Goal: Information Seeking & Learning: Learn about a topic

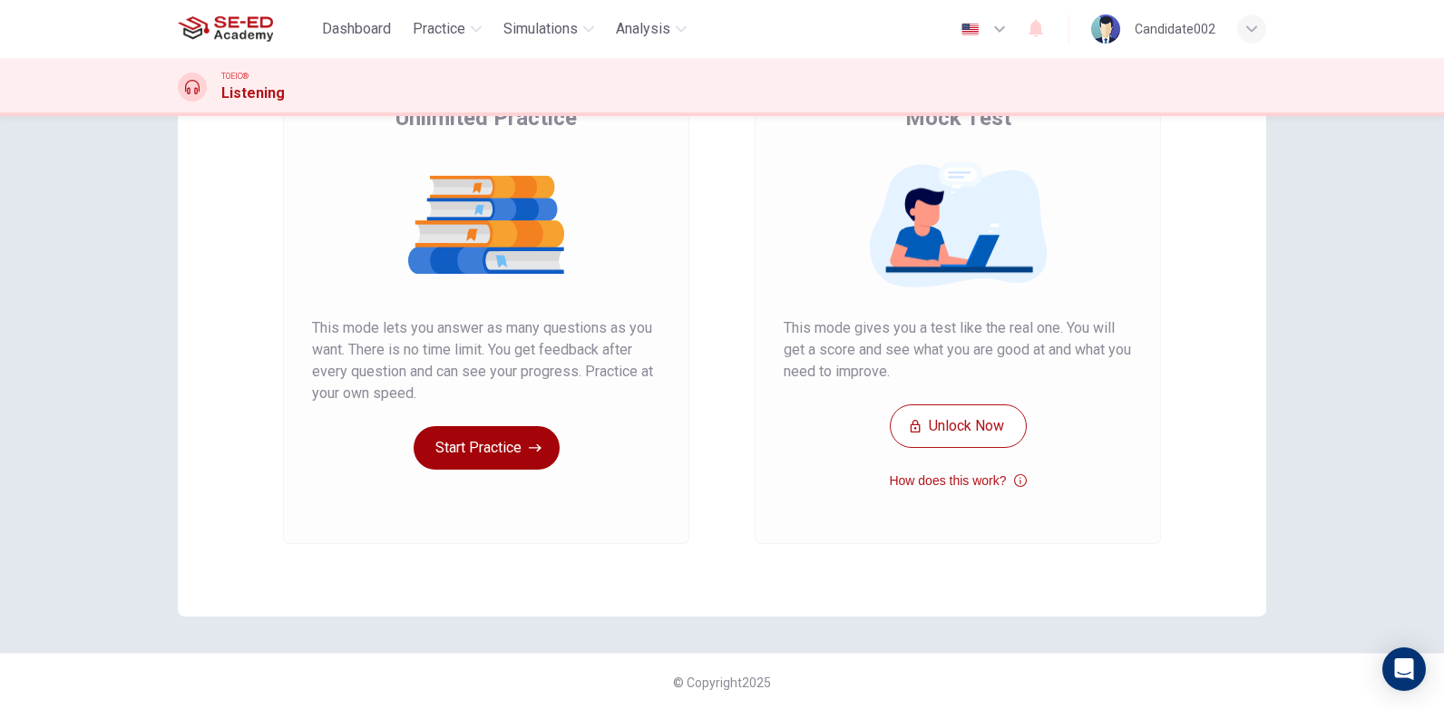
scroll to position [168, 0]
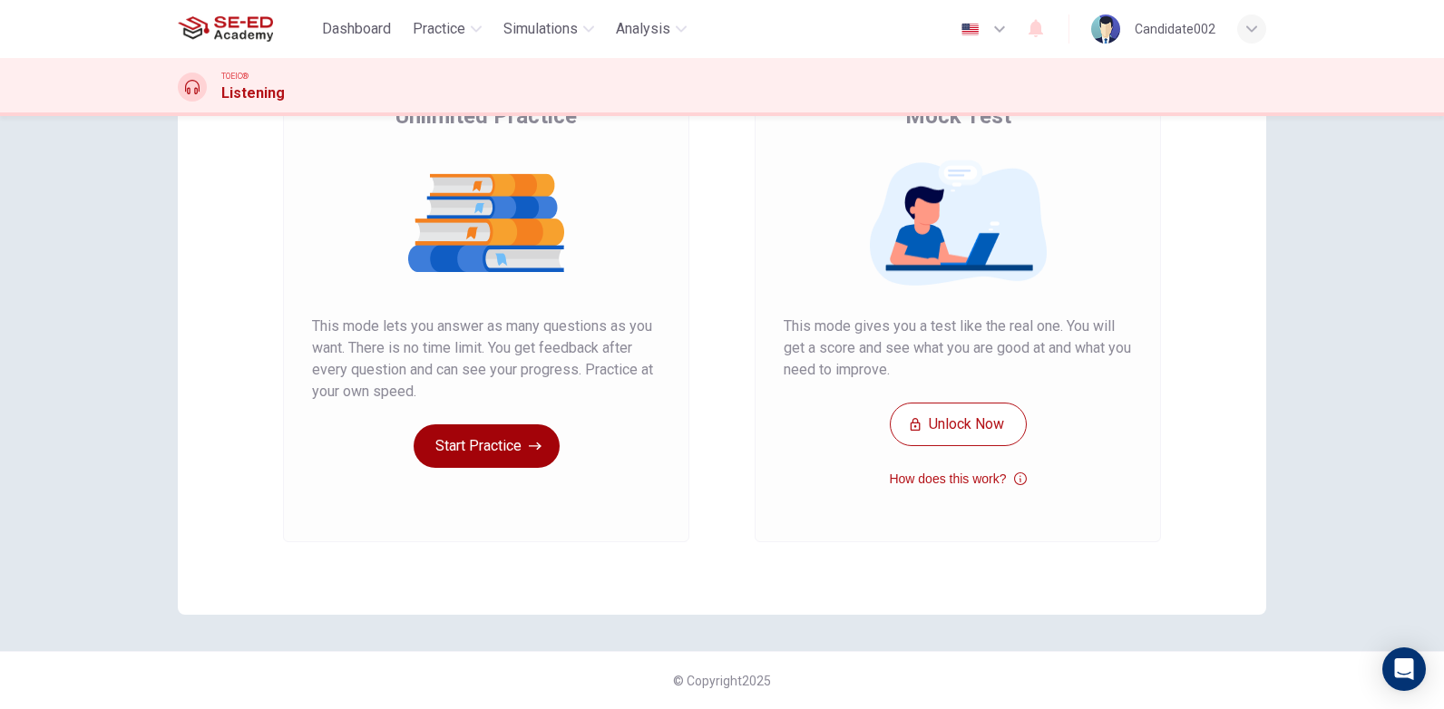
click at [469, 450] on button "Start Practice" at bounding box center [486, 446] width 146 height 44
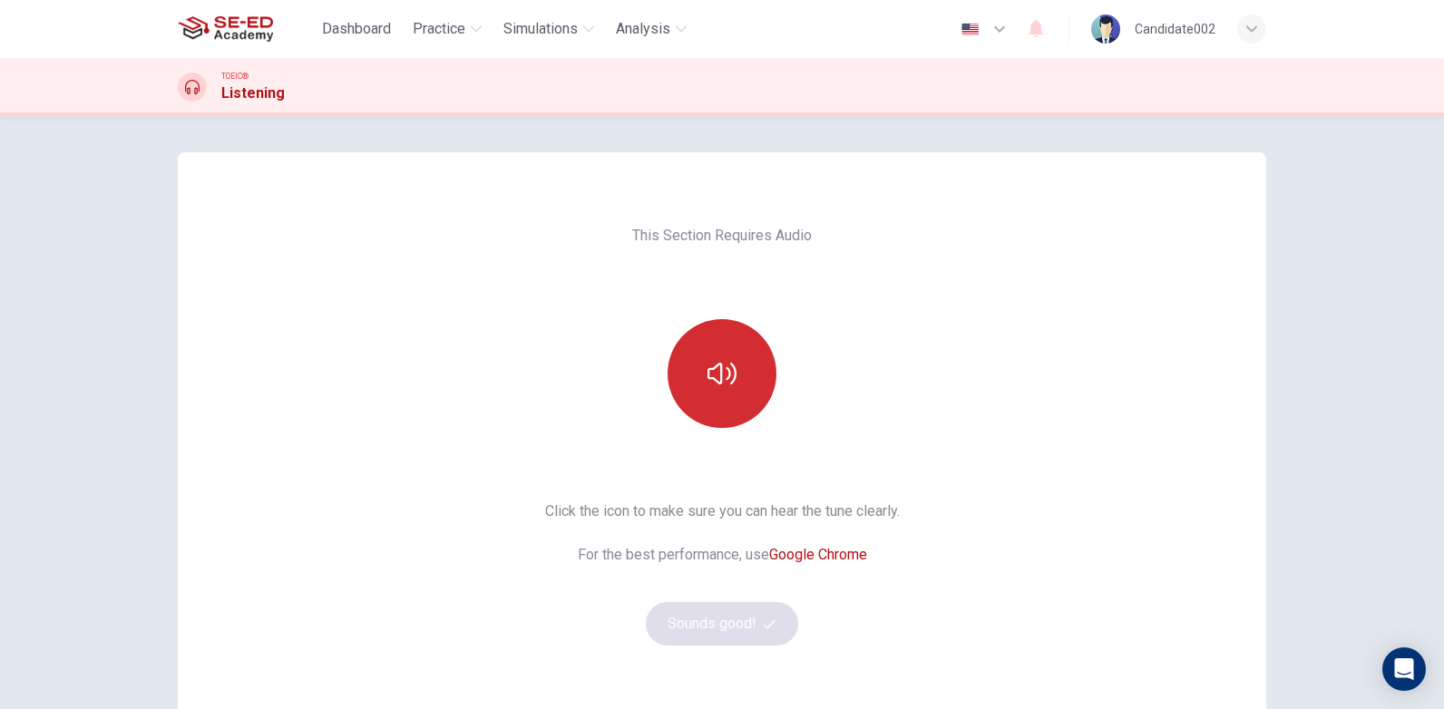
click at [712, 418] on button "button" at bounding box center [721, 373] width 109 height 109
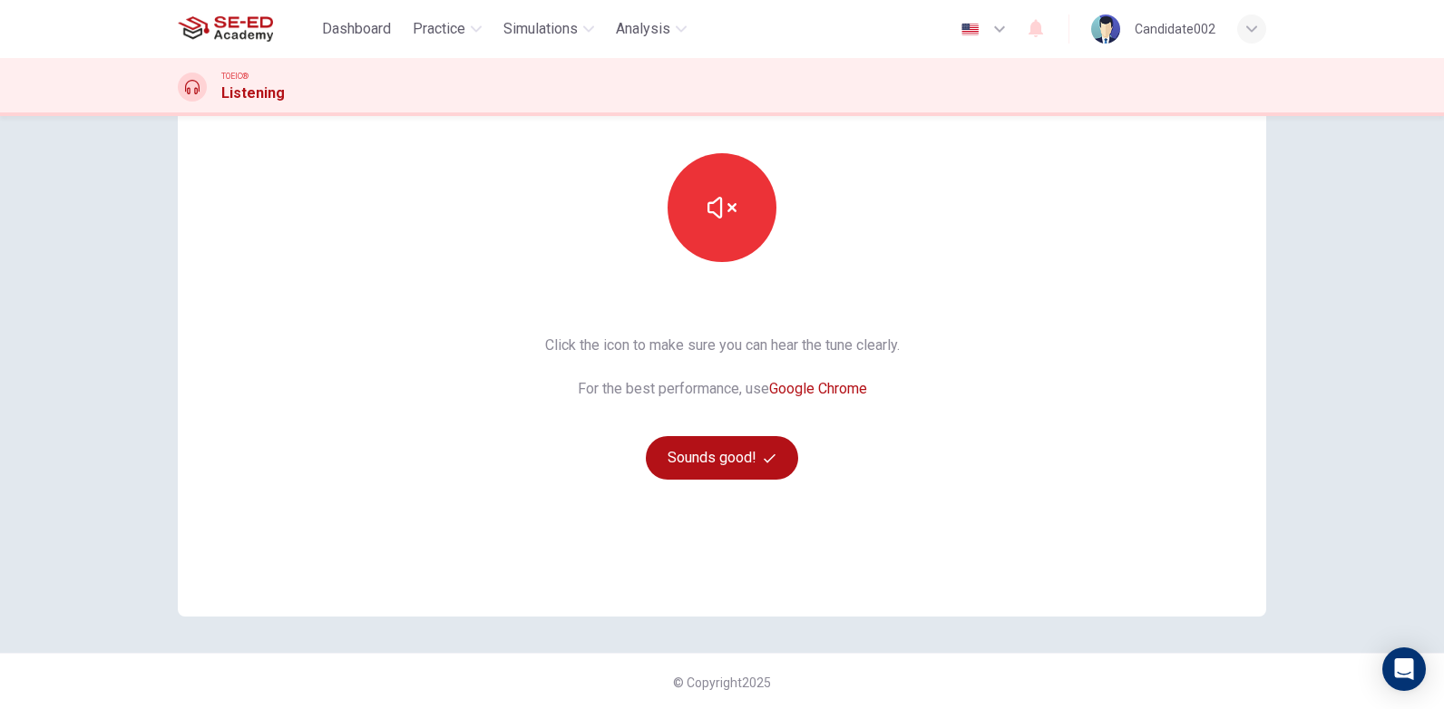
scroll to position [168, 0]
click at [709, 465] on button "Sounds good!" at bounding box center [722, 456] width 152 height 44
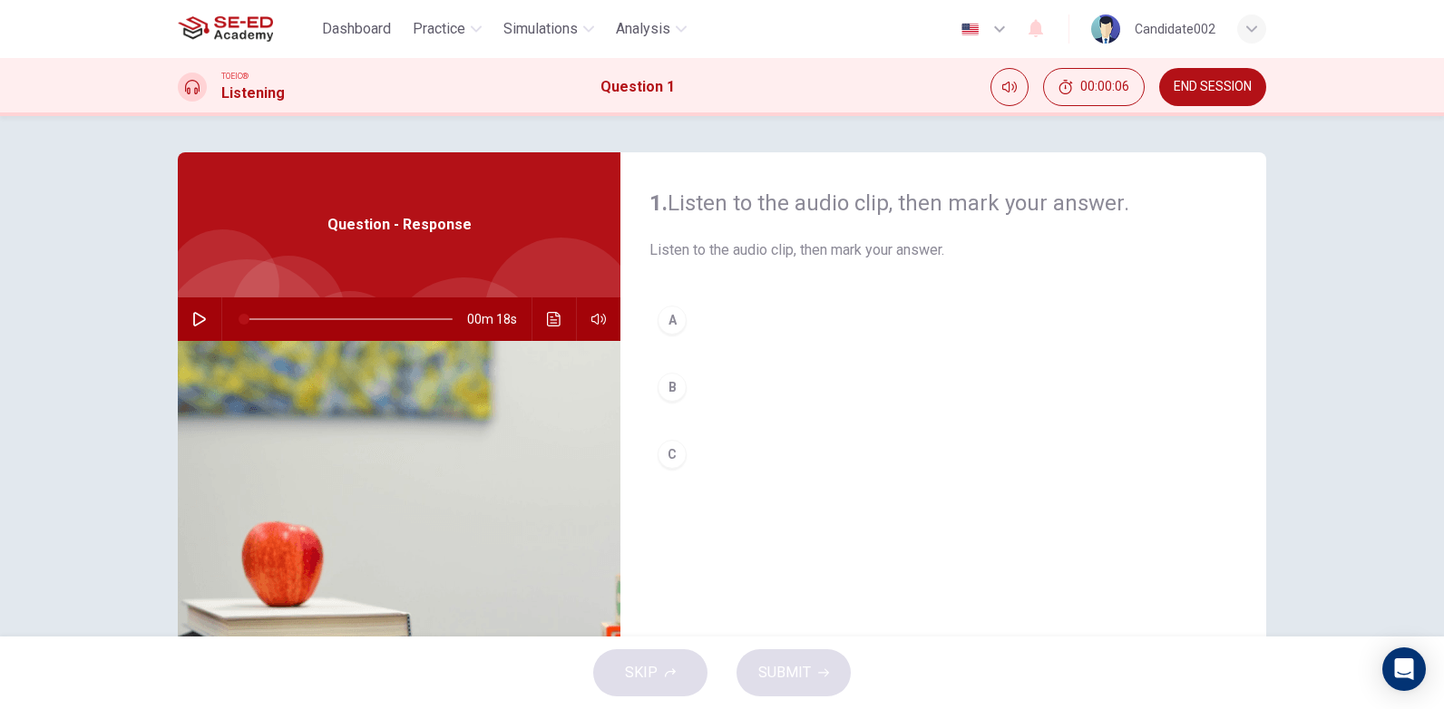
scroll to position [91, 0]
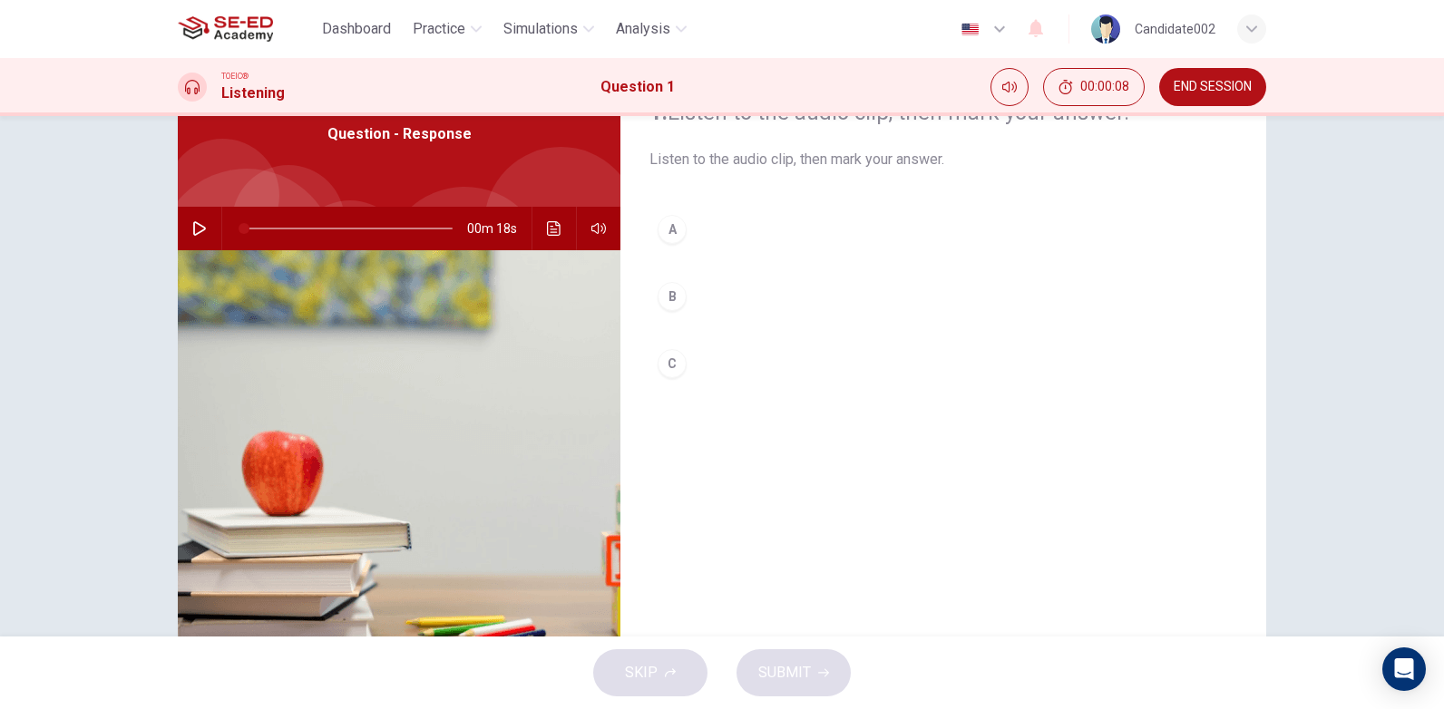
click at [198, 227] on icon "button" at bounding box center [199, 228] width 13 height 15
click at [666, 300] on div "B" at bounding box center [671, 296] width 29 height 29
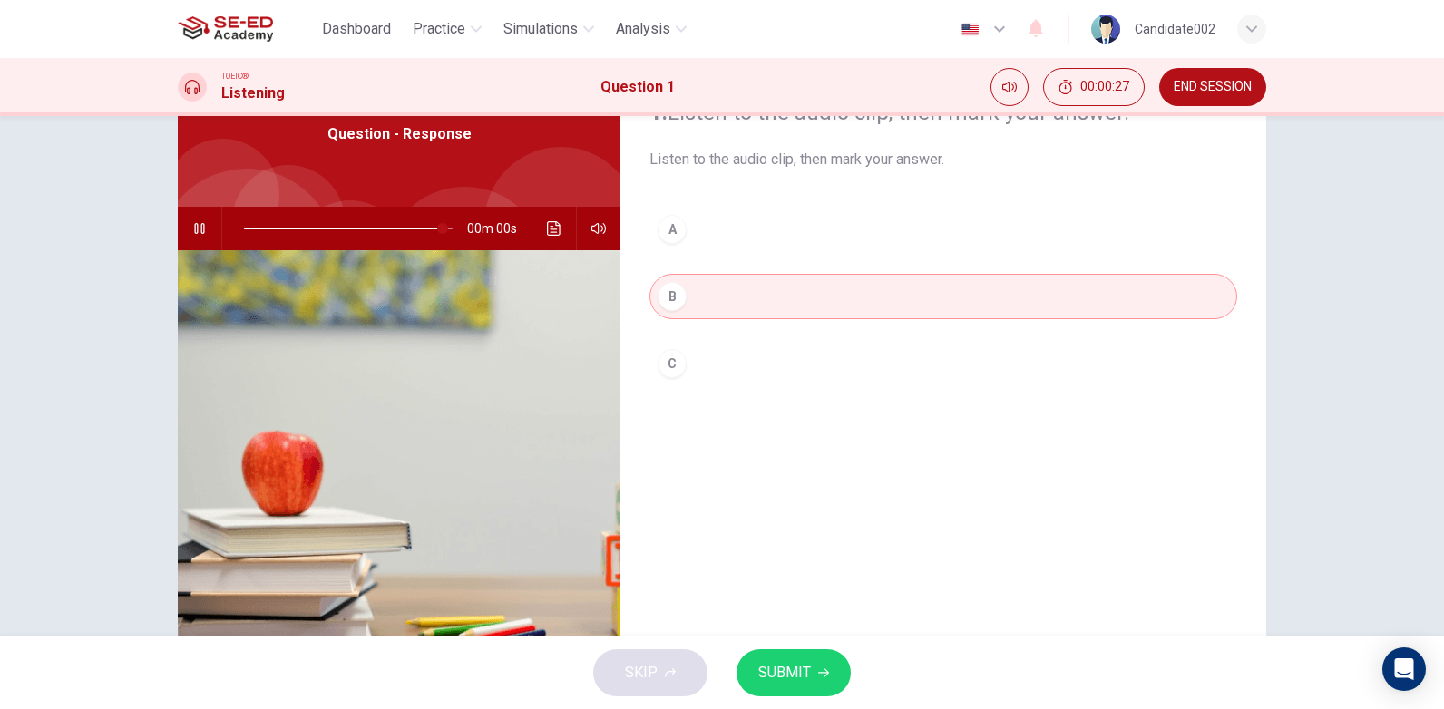
type input "0"
click at [788, 667] on span "SUBMIT" at bounding box center [784, 672] width 53 height 25
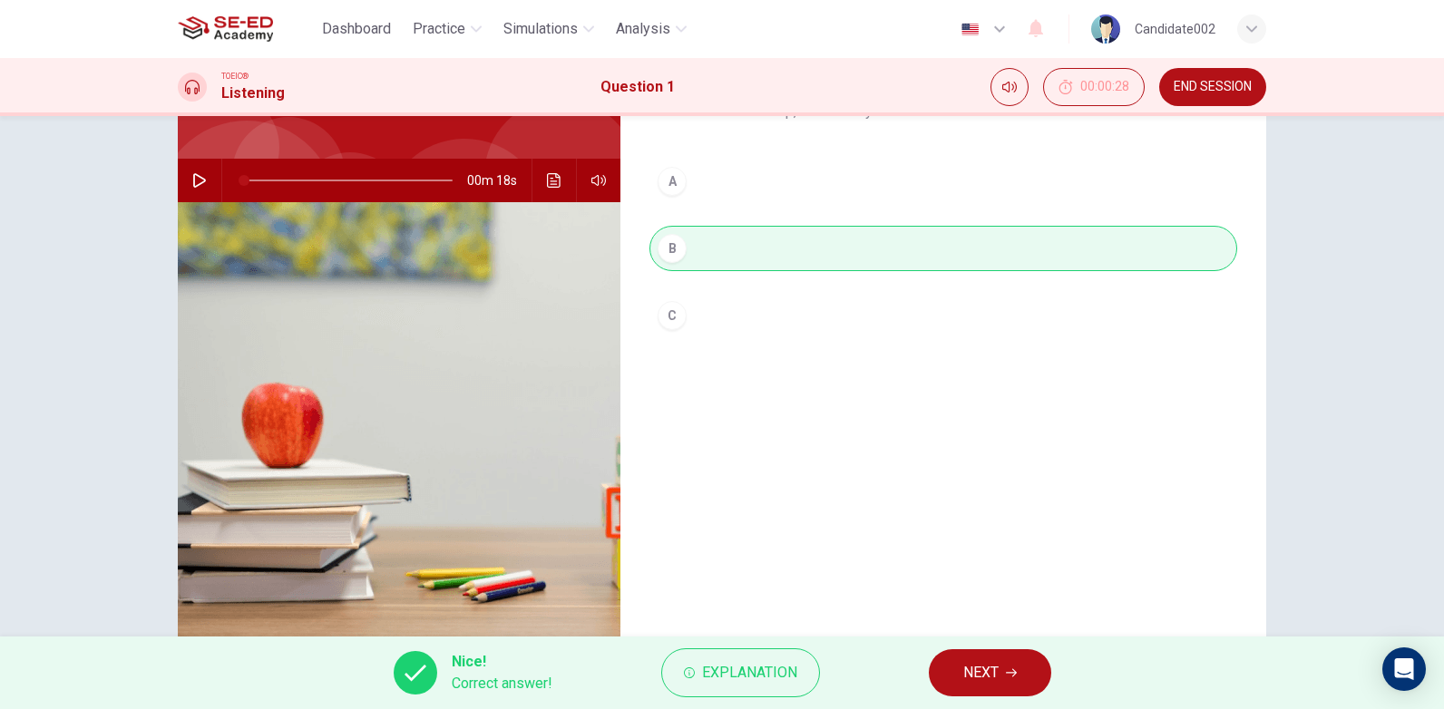
scroll to position [181, 0]
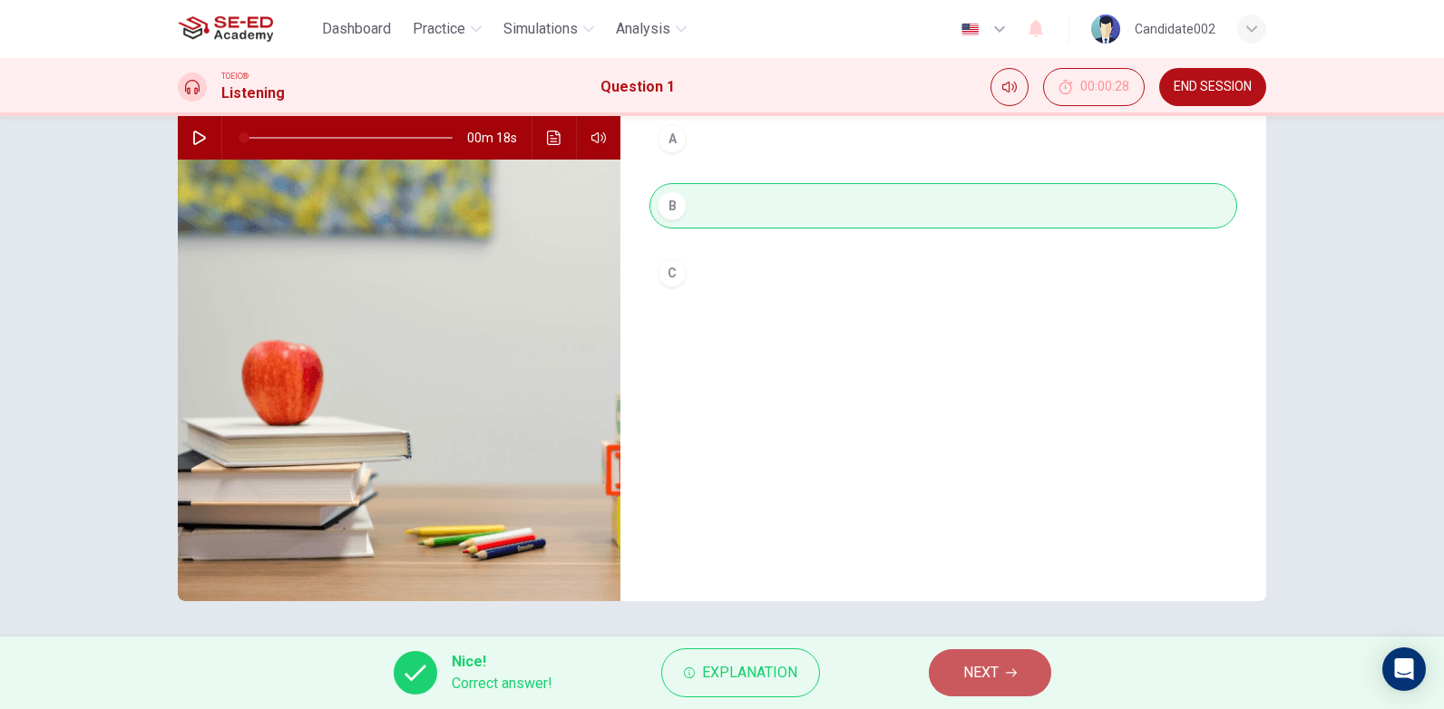
click at [994, 674] on span "NEXT" at bounding box center [980, 672] width 35 height 25
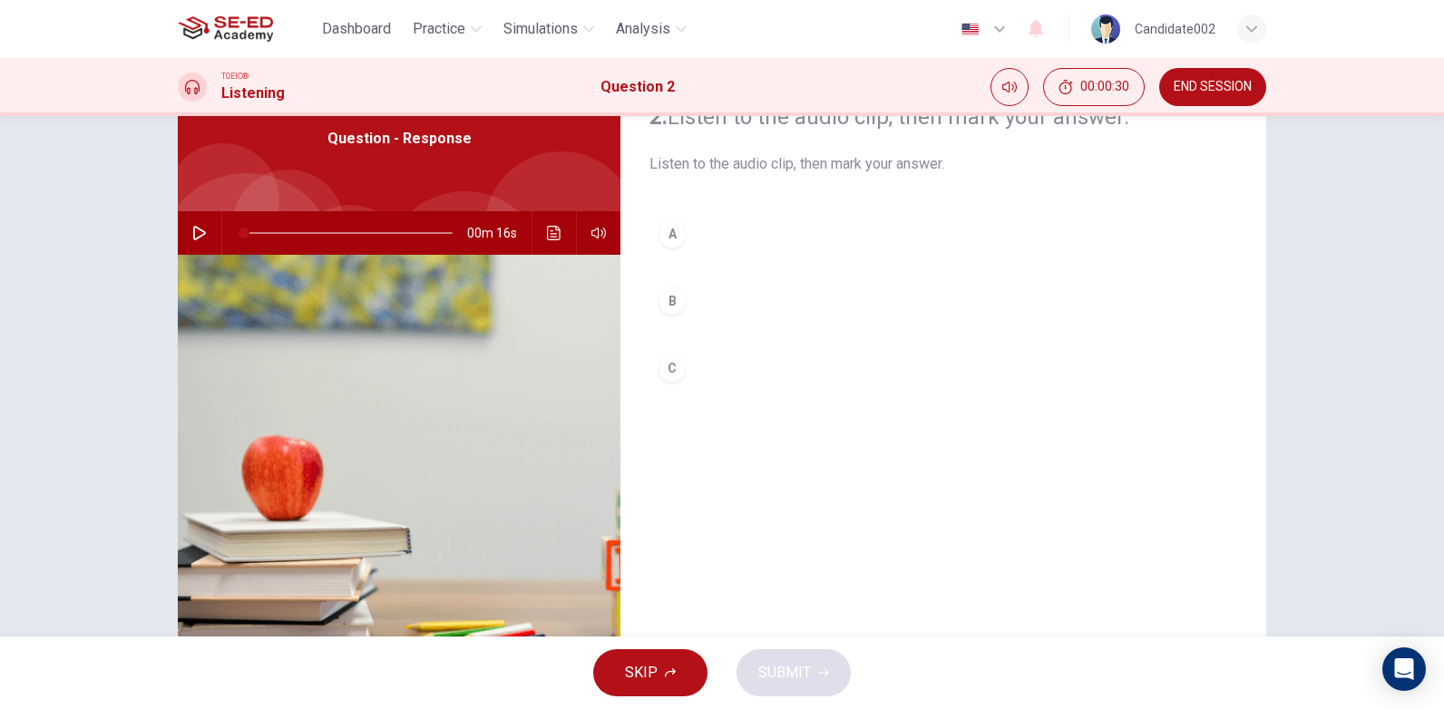
scroll to position [91, 0]
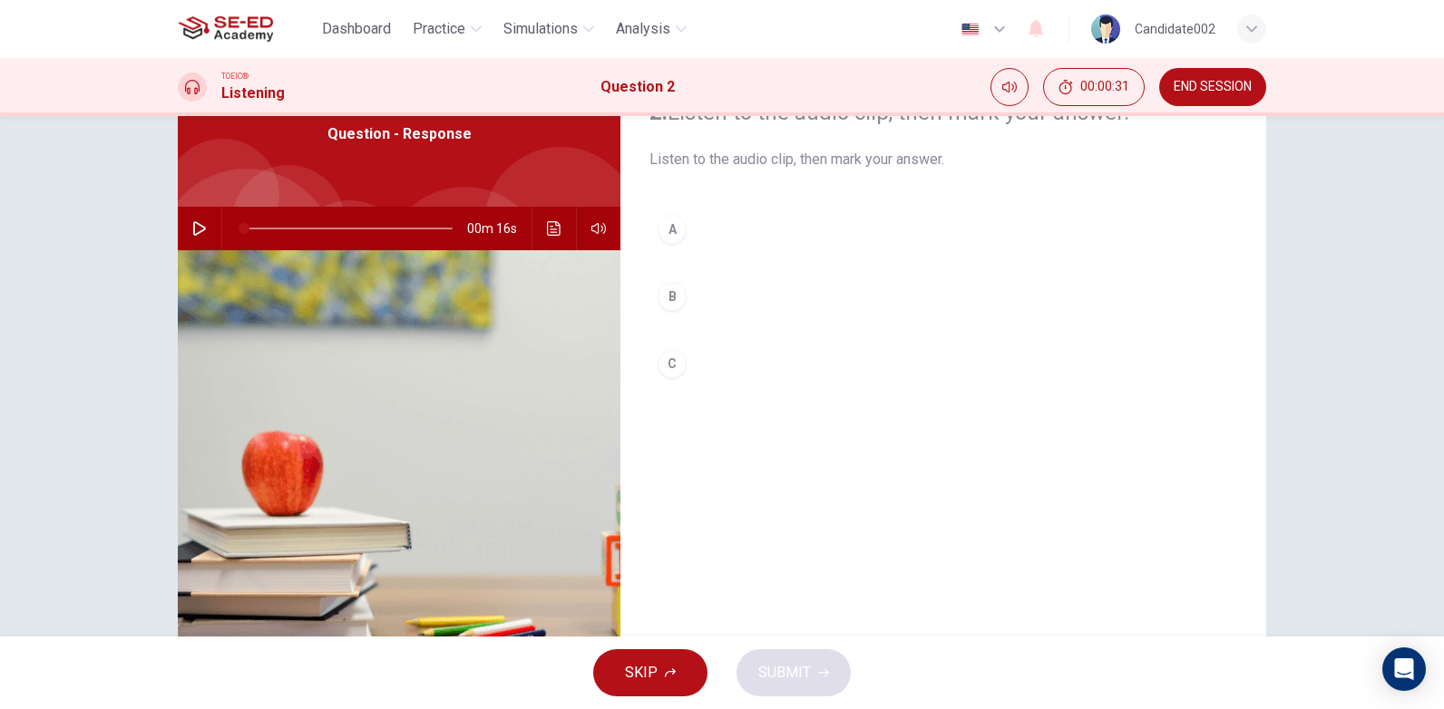
click at [192, 231] on icon "button" at bounding box center [199, 228] width 15 height 15
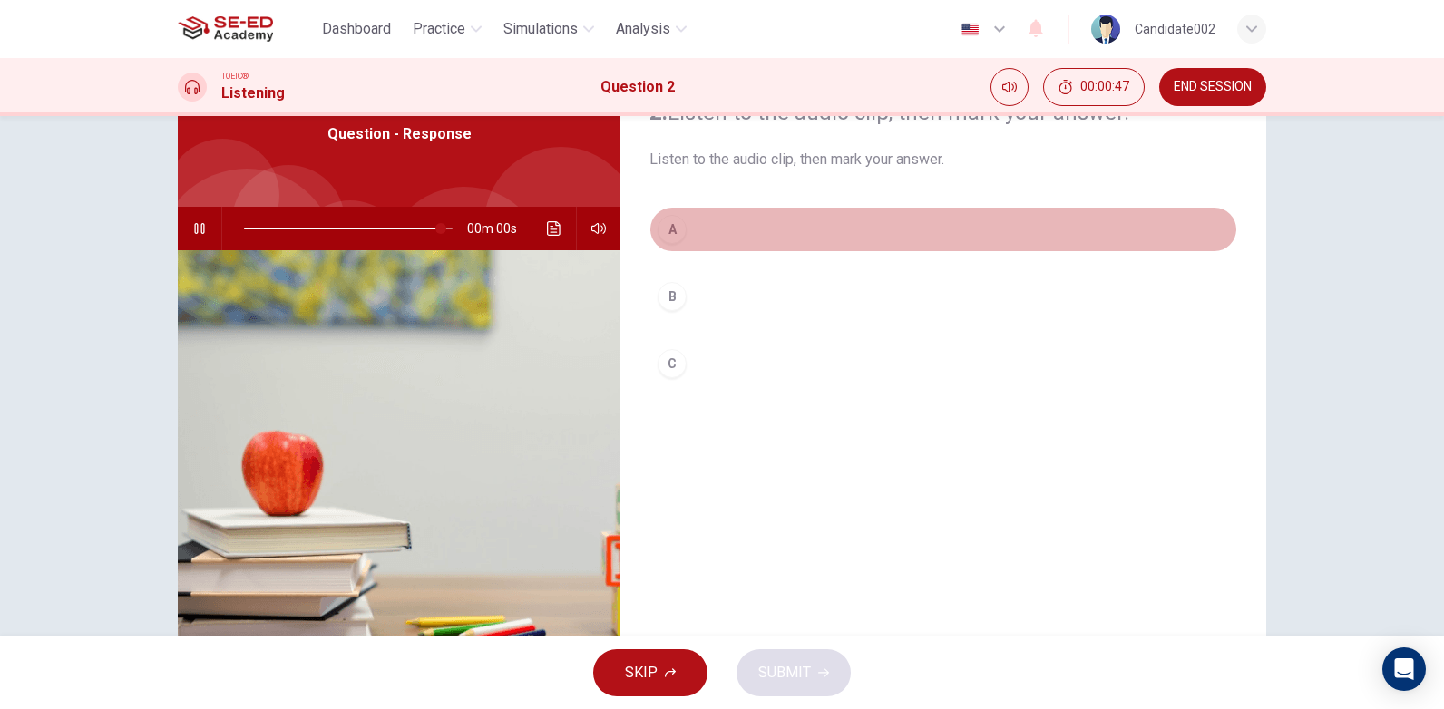
click at [668, 227] on div "A" at bounding box center [671, 229] width 29 height 29
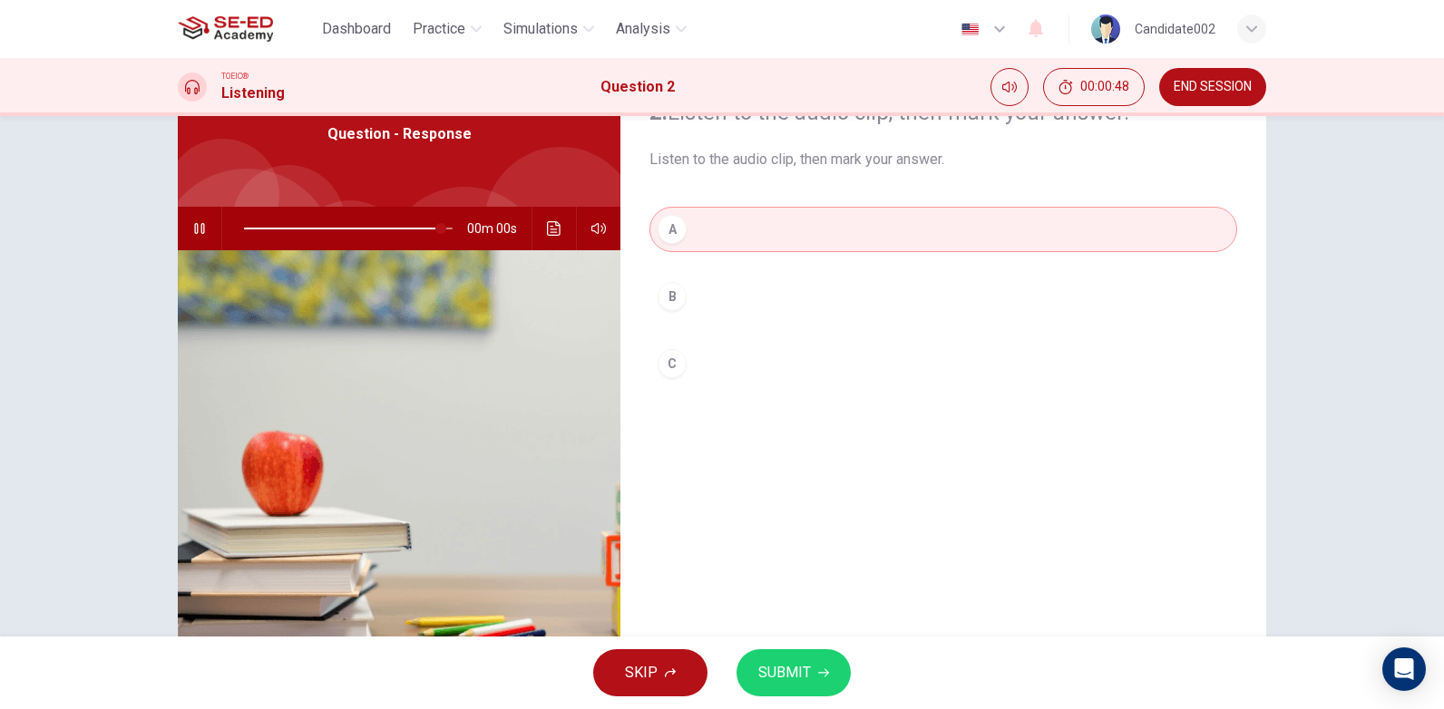
type input "0"
click at [768, 674] on span "SUBMIT" at bounding box center [784, 672] width 53 height 25
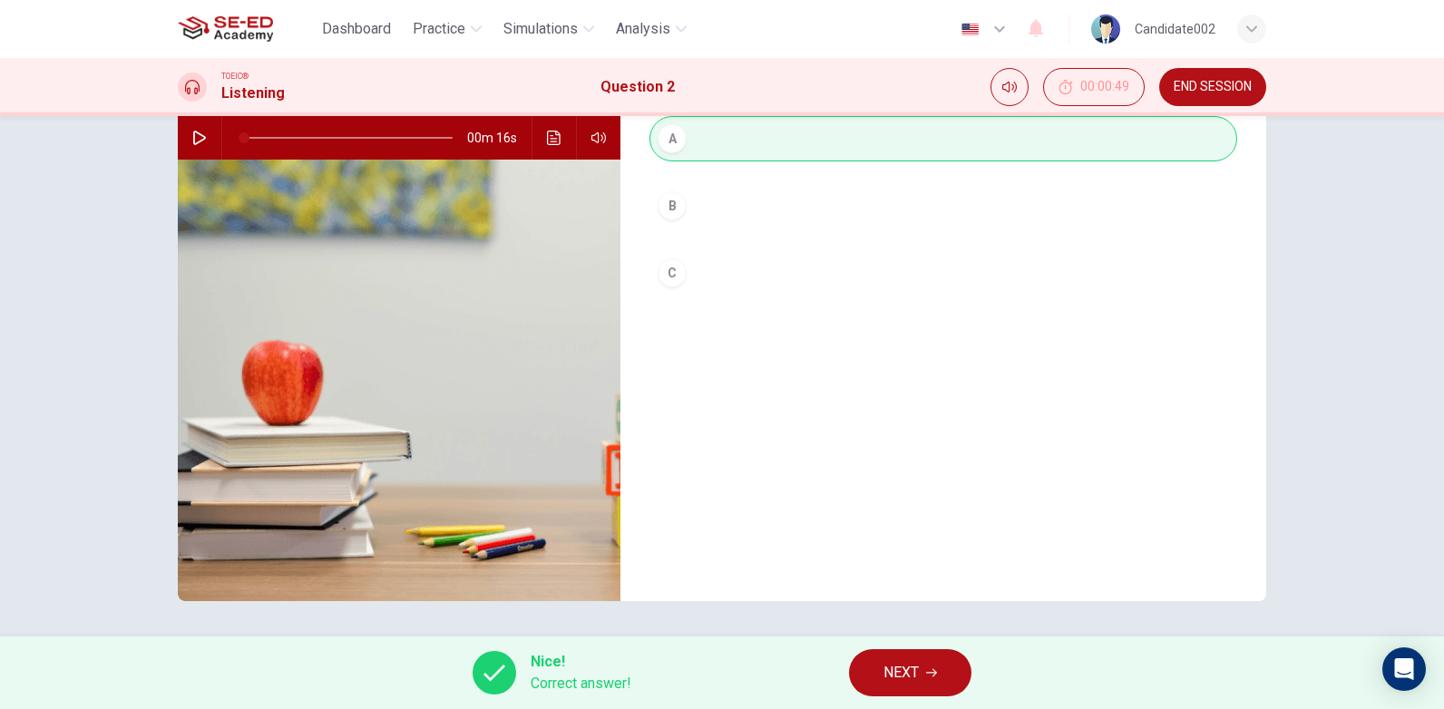
scroll to position [182, 0]
click at [1231, 83] on span "END SESSION" at bounding box center [1212, 87] width 78 height 15
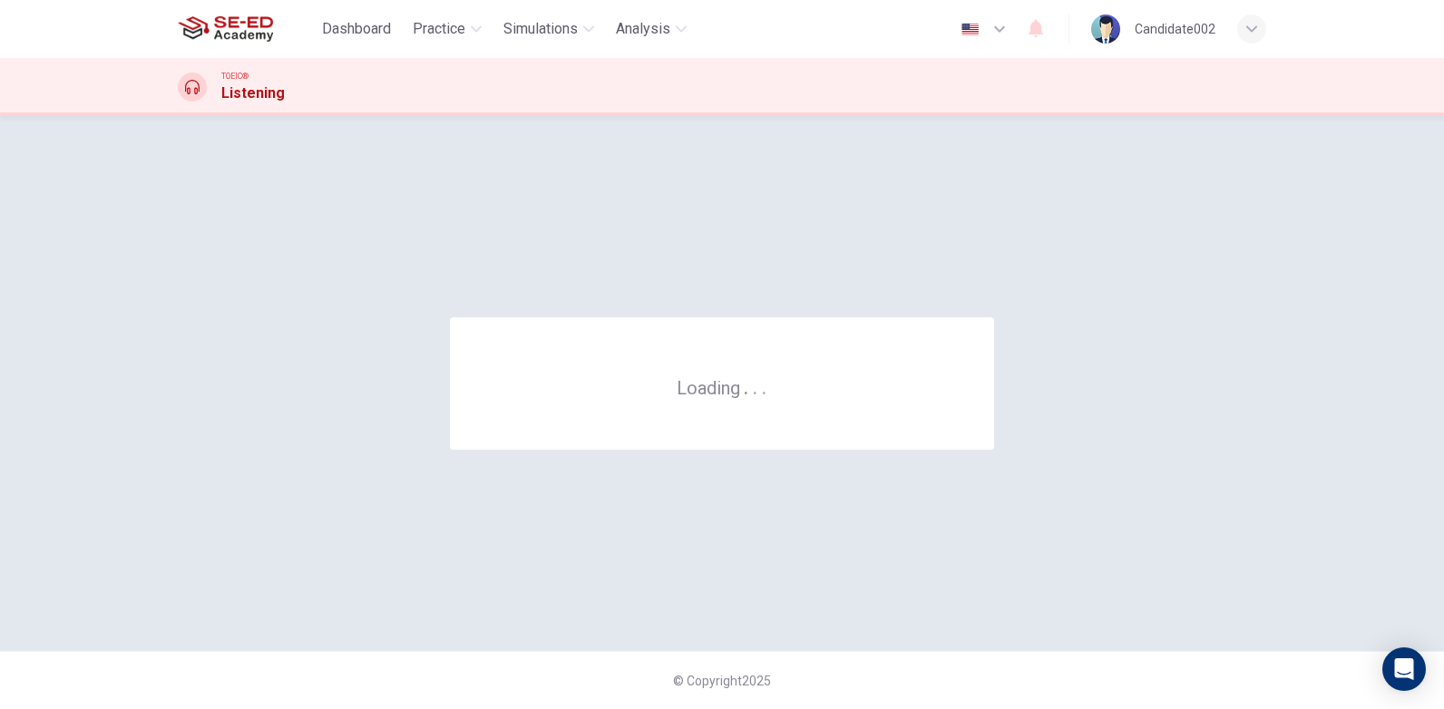
scroll to position [0, 0]
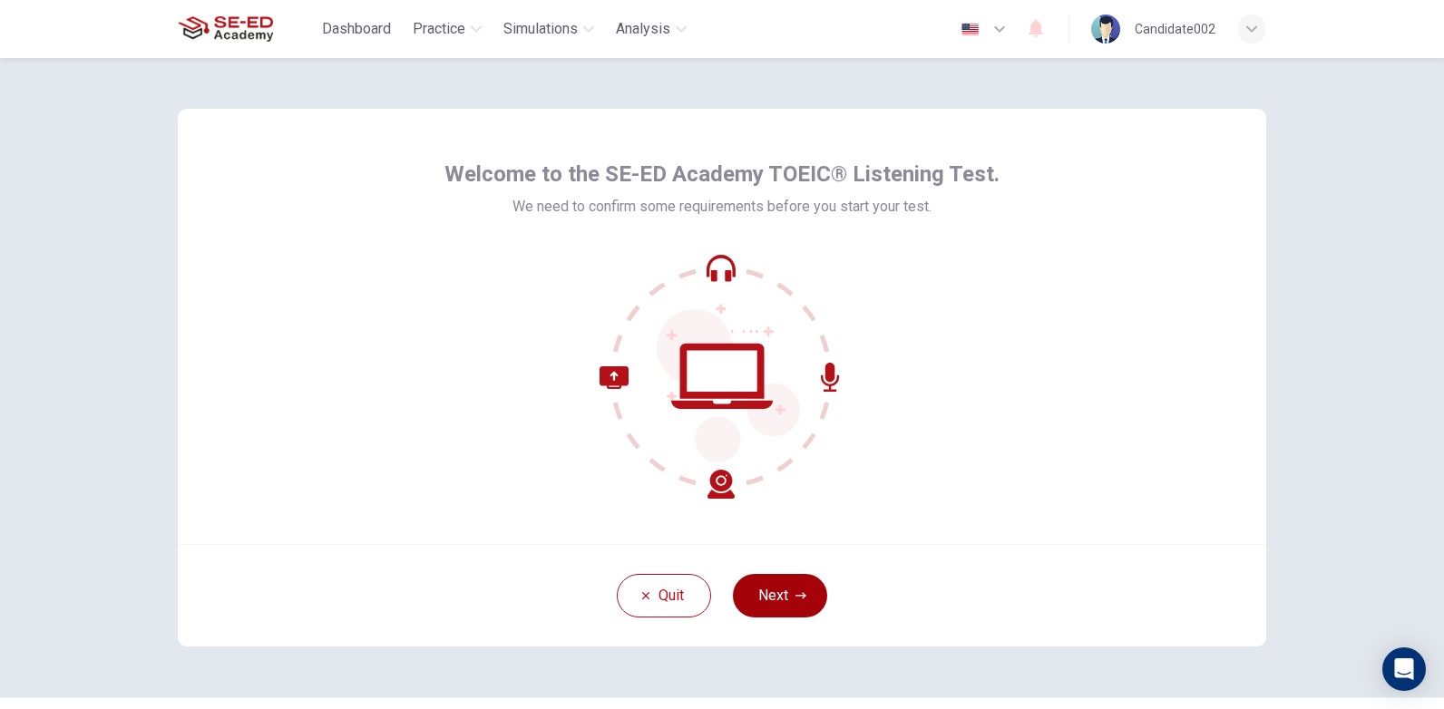
click at [773, 603] on button "Next" at bounding box center [780, 596] width 94 height 44
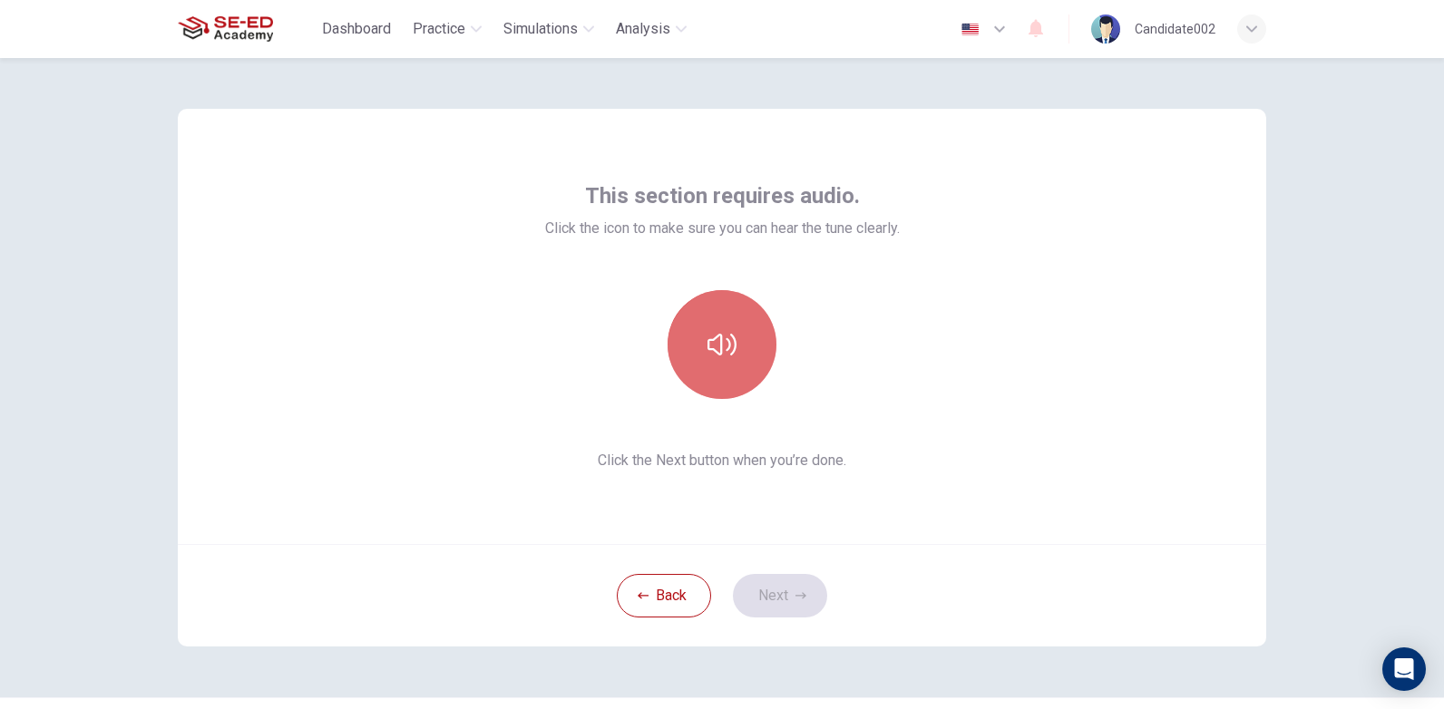
click at [724, 376] on button "button" at bounding box center [721, 344] width 109 height 109
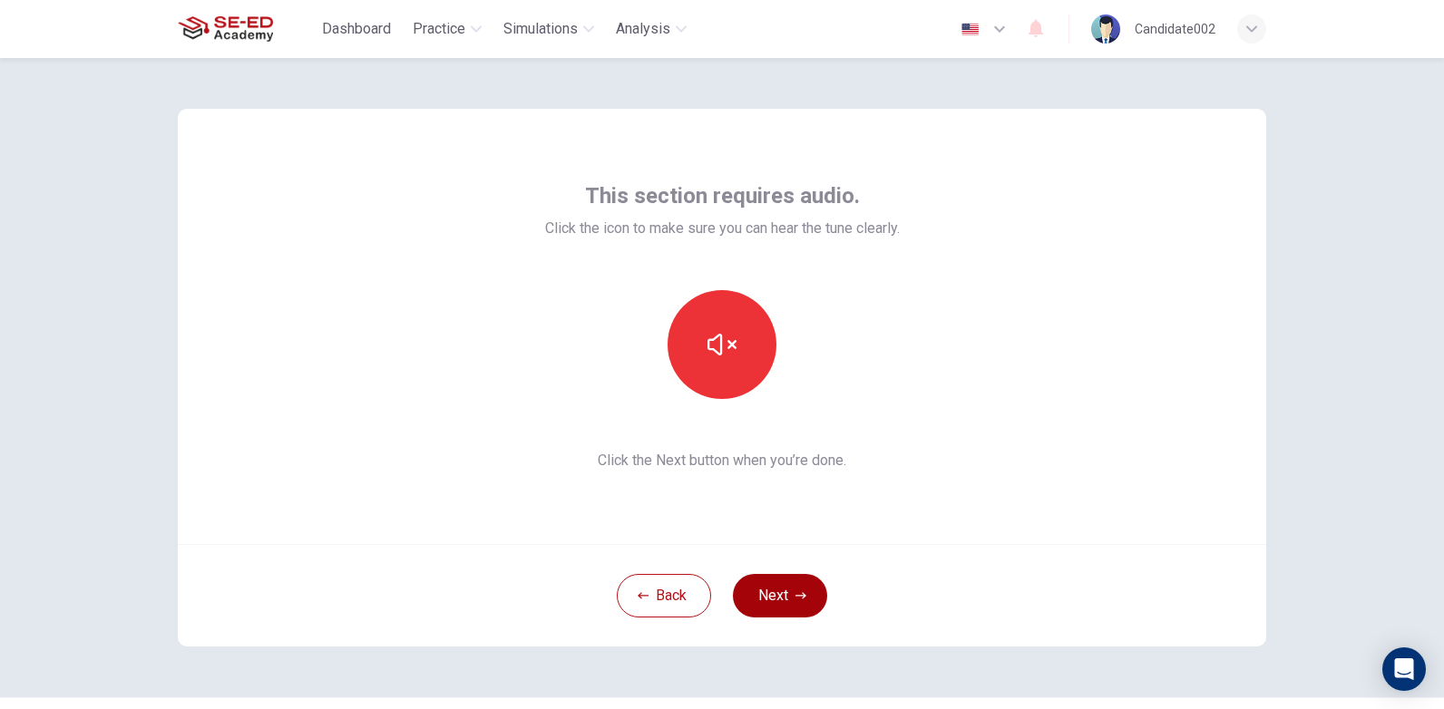
click at [795, 590] on icon "button" at bounding box center [800, 595] width 11 height 11
